Goal: Task Accomplishment & Management: Use online tool/utility

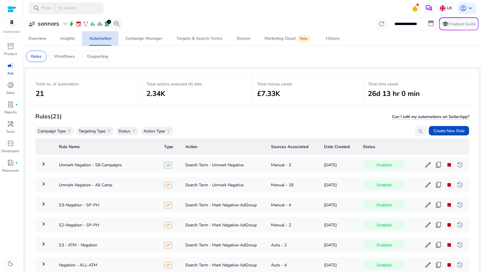
click at [100, 41] on span "Automation" at bounding box center [100, 38] width 22 height 14
click at [145, 42] on span "Campaign Manager" at bounding box center [143, 38] width 37 height 14
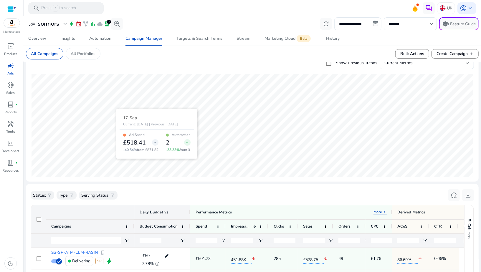
scroll to position [49, 0]
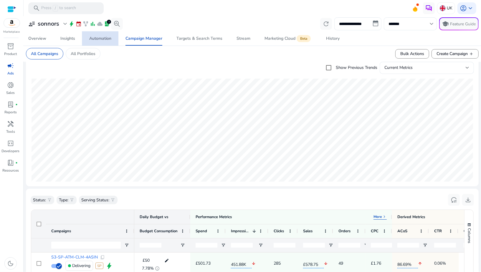
click at [92, 41] on div "Automation" at bounding box center [100, 39] width 22 height 4
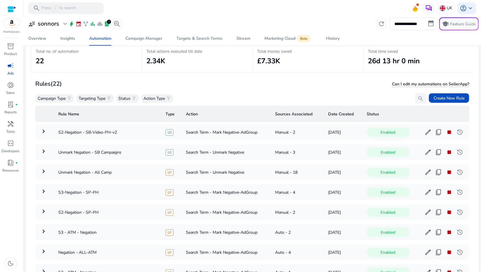
scroll to position [32, 0]
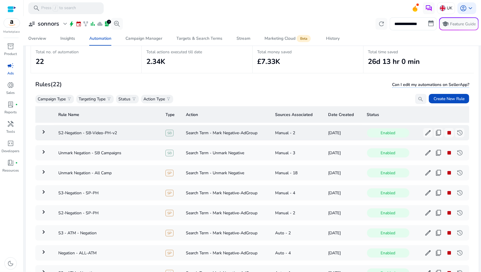
click at [42, 134] on mat-icon "keyboard_arrow_right" at bounding box center [43, 131] width 7 height 7
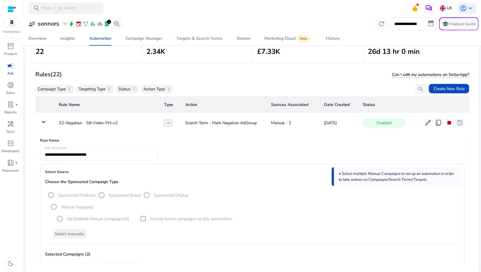
scroll to position [6, 0]
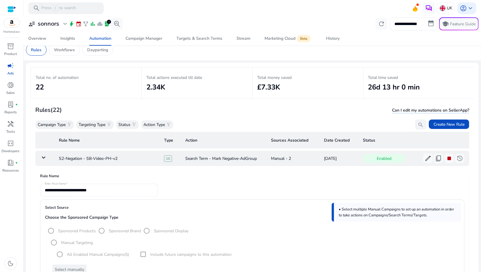
click at [45, 157] on mat-icon "keyboard_arrow_down" at bounding box center [43, 157] width 7 height 7
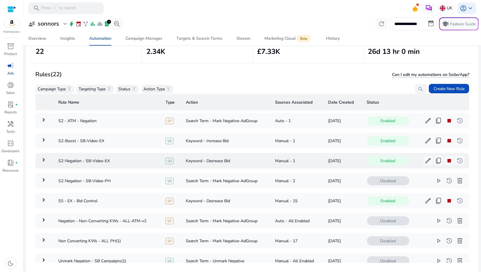
scroll to position [138, 0]
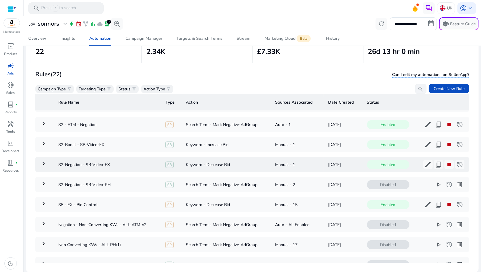
click at [44, 160] on mat-icon "keyboard_arrow_right" at bounding box center [43, 163] width 7 height 7
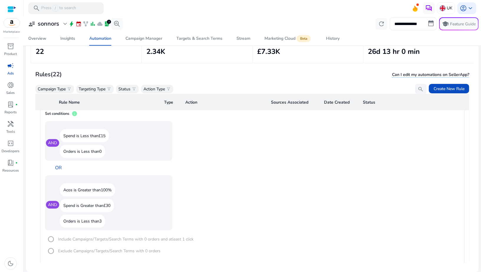
scroll to position [545, 0]
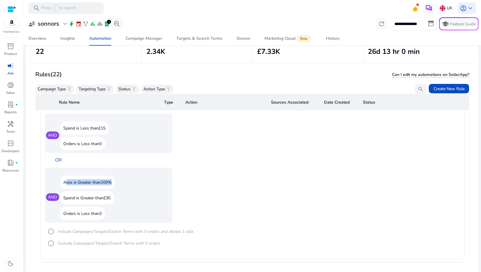
drag, startPoint x: 62, startPoint y: 180, endPoint x: 122, endPoint y: 180, distance: 59.8
click at [122, 180] on div "Acos is Greater than 100%" at bounding box center [112, 182] width 105 height 13
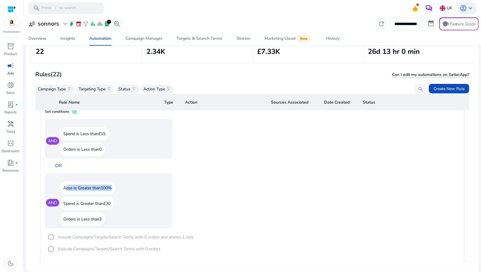
scroll to position [534, 0]
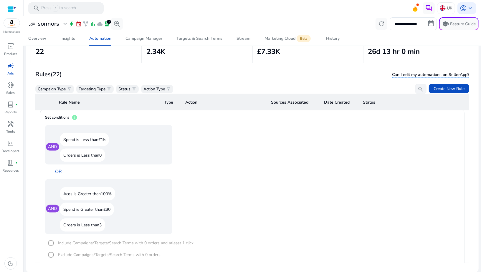
click at [87, 151] on p "Orders is Less than 0" at bounding box center [82, 155] width 45 height 13
click at [175, 157] on div "AND Spend is Less than £15 Orders is Less than 0 OR" at bounding box center [120, 152] width 151 height 54
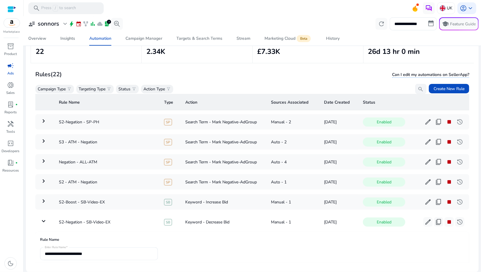
scroll to position [116, 0]
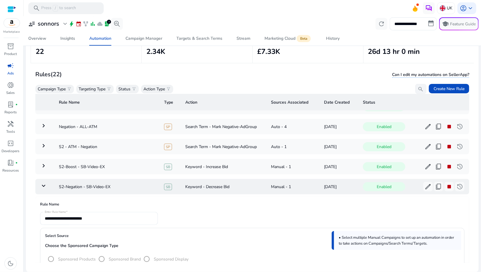
click at [46, 185] on mat-icon "keyboard_arrow_down" at bounding box center [43, 185] width 7 height 7
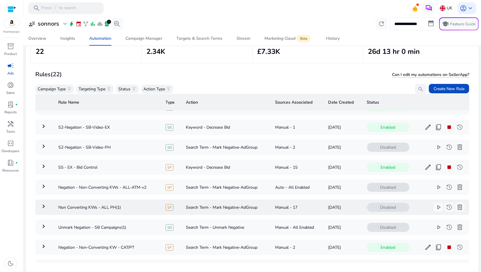
scroll to position [175, 0]
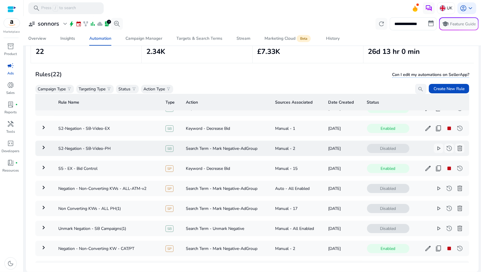
click at [44, 147] on mat-icon "keyboard_arrow_right" at bounding box center [43, 147] width 7 height 7
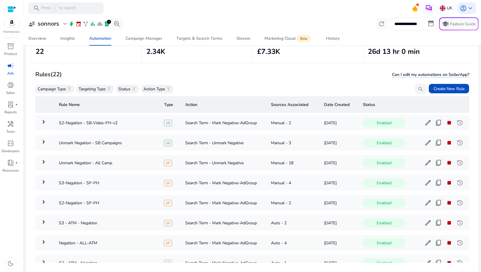
scroll to position [40, 0]
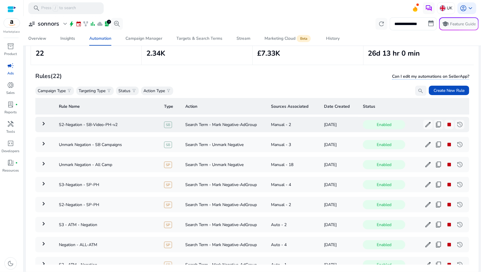
click at [42, 122] on mat-icon "keyboard_arrow_right" at bounding box center [43, 123] width 7 height 7
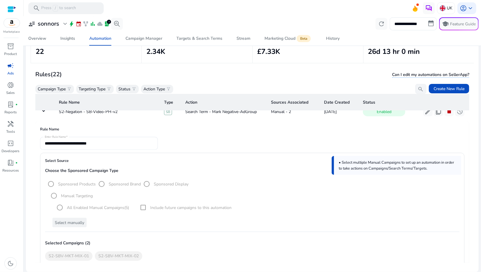
scroll to position [0, 0]
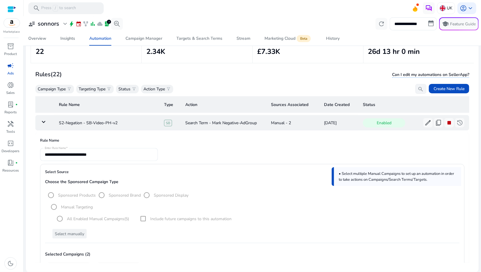
click at [45, 122] on mat-icon "keyboard_arrow_down" at bounding box center [43, 121] width 7 height 7
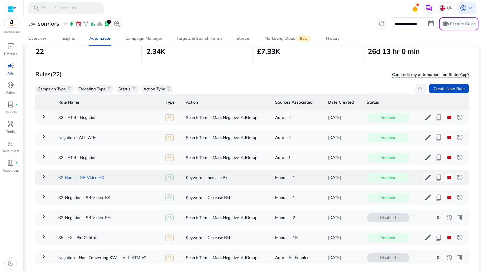
scroll to position [108, 0]
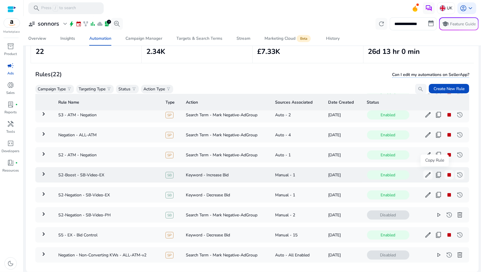
click at [435, 175] on span "content_copy" at bounding box center [438, 174] width 7 height 7
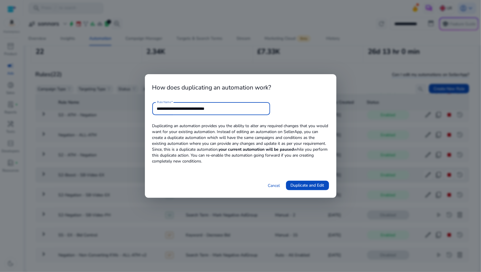
click at [215, 109] on input "**********" at bounding box center [211, 108] width 108 height 6
type input "**********"
click at [289, 185] on span at bounding box center [307, 185] width 43 height 14
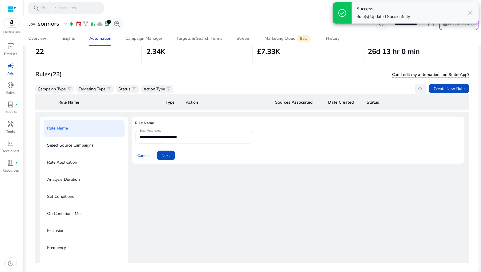
scroll to position [16, 0]
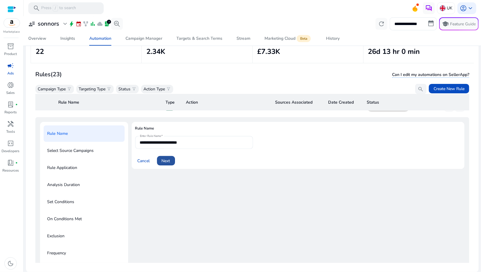
click at [167, 162] on span "Next" at bounding box center [166, 161] width 9 height 6
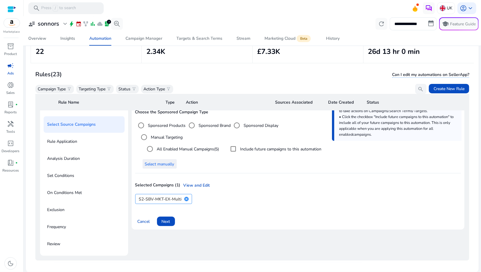
scroll to position [61, 0]
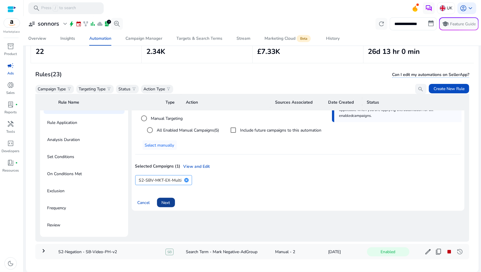
click at [168, 202] on span "Next" at bounding box center [166, 203] width 9 height 6
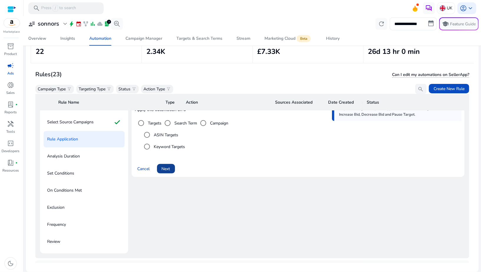
scroll to position [44, 0]
click at [141, 168] on span "Cancel" at bounding box center [143, 169] width 12 height 6
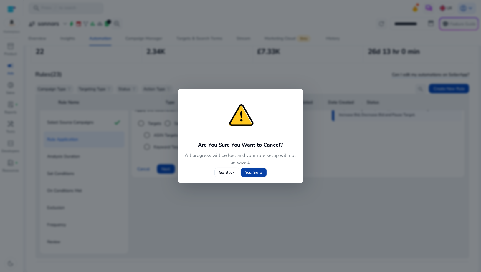
click at [245, 175] on span "Yes, Sure" at bounding box center [253, 172] width 17 height 6
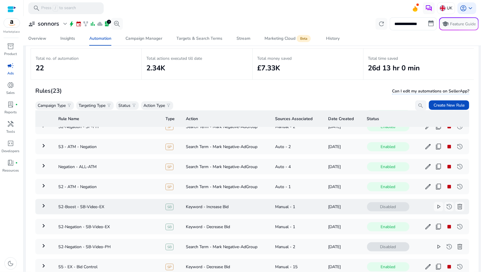
scroll to position [160, 0]
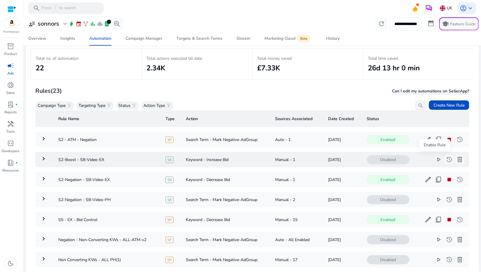
click at [435, 157] on span "play_arrow" at bounding box center [438, 159] width 7 height 7
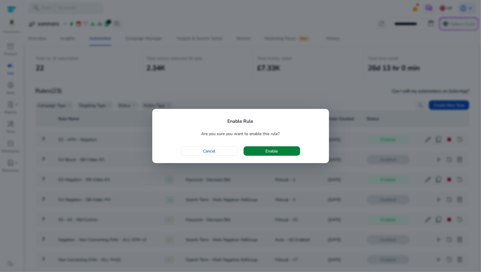
click at [257, 150] on span "button" at bounding box center [271, 151] width 57 height 14
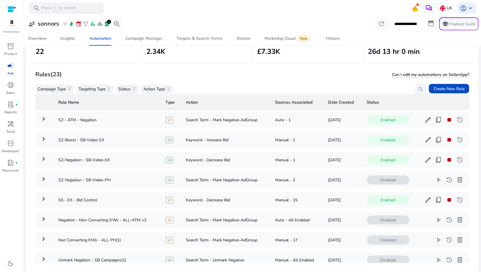
scroll to position [333, 0]
click at [43, 158] on mat-icon "keyboard_arrow_right" at bounding box center [43, 158] width 7 height 7
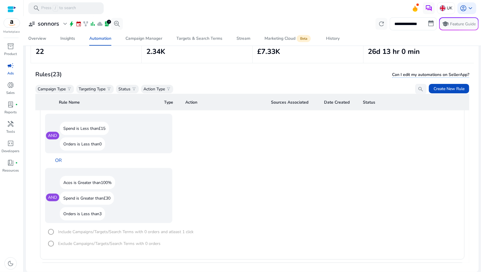
scroll to position [595, 0]
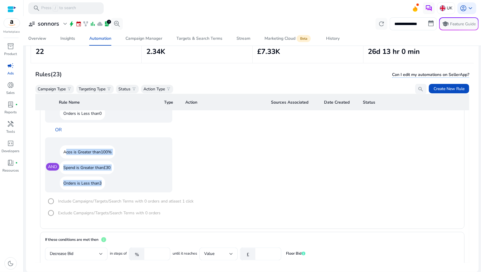
drag, startPoint x: 64, startPoint y: 150, endPoint x: 105, endPoint y: 182, distance: 52.0
click at [105, 182] on div "AND Acos is Greater than 100% Spend is Greater than £30 Orders is Less than 3" at bounding box center [108, 164] width 127 height 55
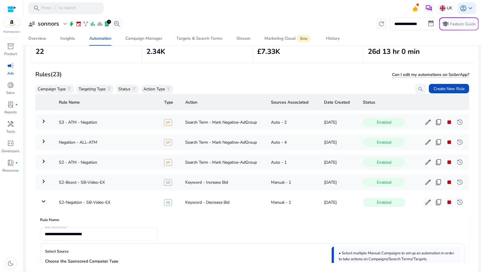
scroll to position [97, 0]
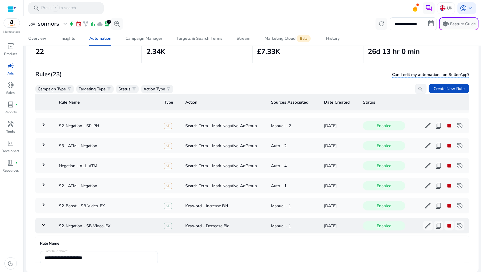
click at [47, 221] on mat-icon "keyboard_arrow_down" at bounding box center [43, 224] width 7 height 7
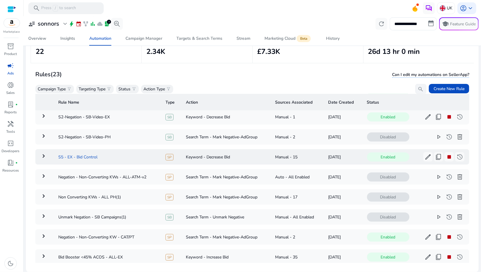
scroll to position [220, 0]
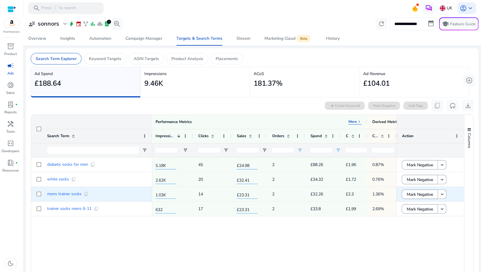
scroll to position [0, 331]
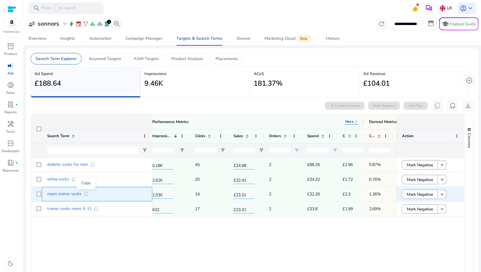
click at [86, 195] on span "content_copy" at bounding box center [86, 194] width 5 height 5
